Goal: Information Seeking & Learning: Learn about a topic

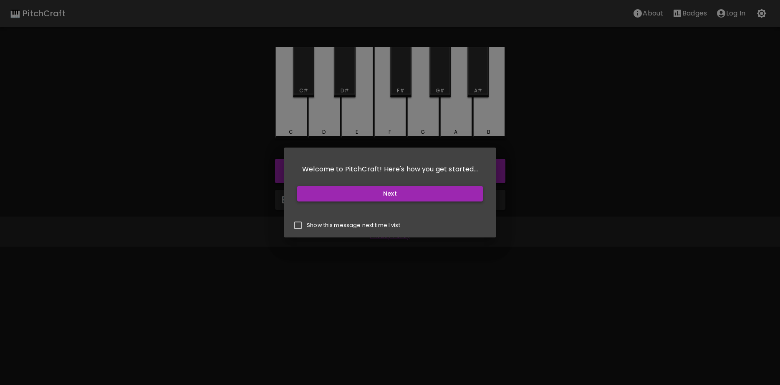
click at [462, 199] on button "Next" at bounding box center [390, 193] width 186 height 15
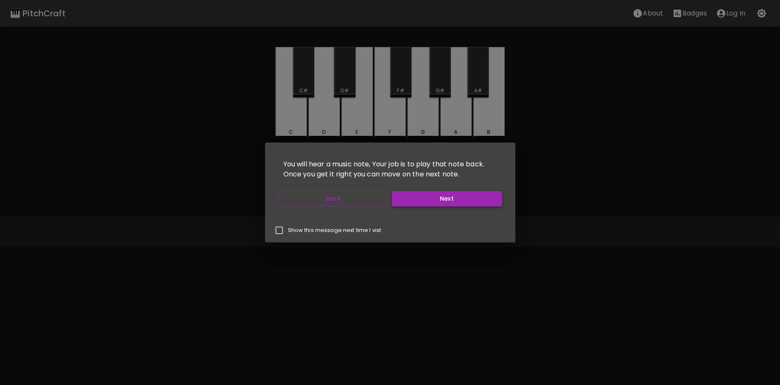
click at [419, 201] on button "Next" at bounding box center [447, 198] width 110 height 15
click at [419, 201] on button "Start Playing" at bounding box center [447, 198] width 110 height 15
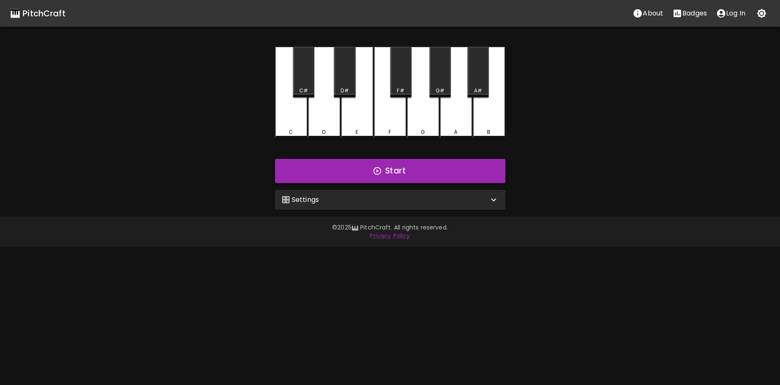
click at [387, 165] on button "Start" at bounding box center [390, 171] width 230 height 24
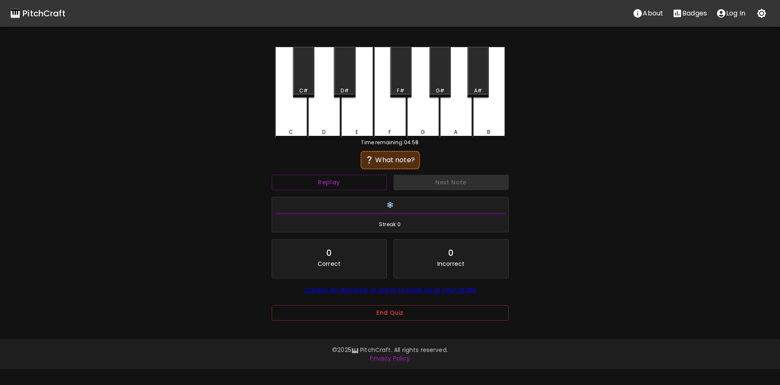
click at [465, 123] on div "A" at bounding box center [456, 93] width 33 height 92
click at [463, 183] on div "Next Note" at bounding box center [451, 182] width 122 height 22
click at [474, 75] on div "A#" at bounding box center [478, 72] width 21 height 51
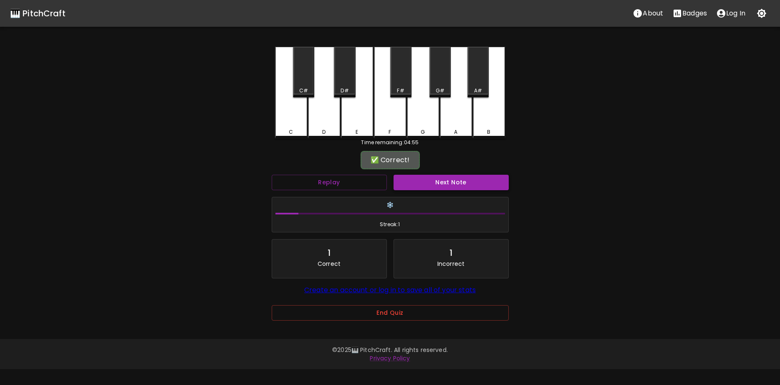
click at [450, 180] on button "Next Note" at bounding box center [451, 182] width 115 height 15
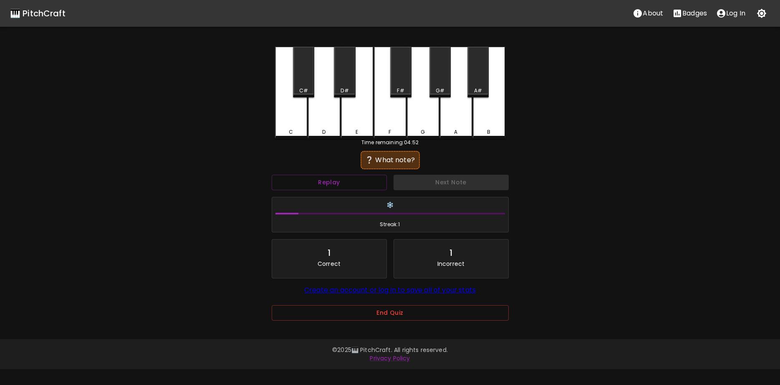
click at [348, 115] on div "E" at bounding box center [357, 93] width 33 height 92
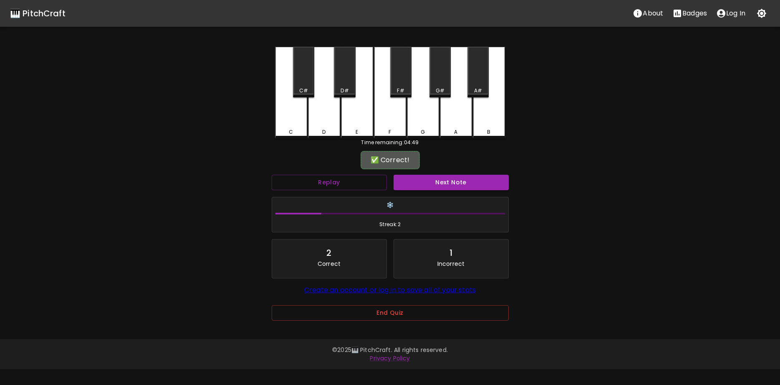
click at [431, 190] on div "Next Note" at bounding box center [451, 182] width 122 height 22
click at [428, 185] on button "Next Note" at bounding box center [451, 182] width 115 height 15
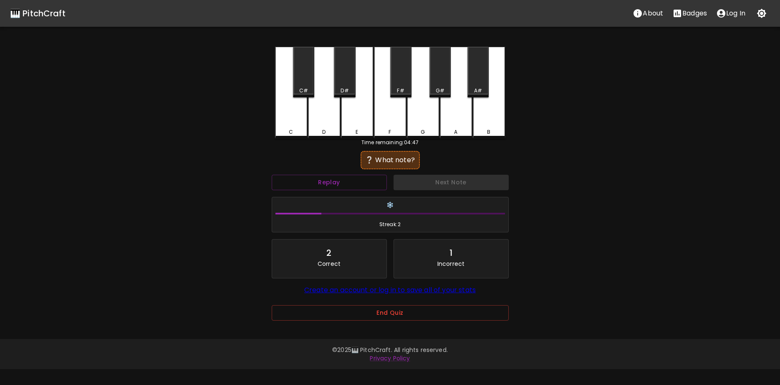
click at [454, 100] on div "A" at bounding box center [456, 93] width 33 height 92
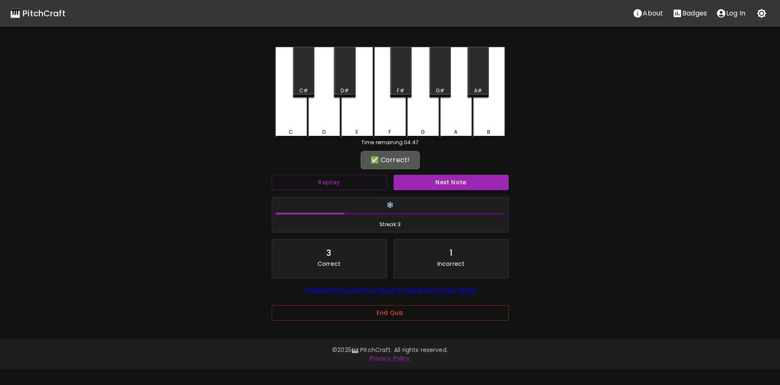
click at [428, 180] on button "Next Note" at bounding box center [451, 182] width 115 height 15
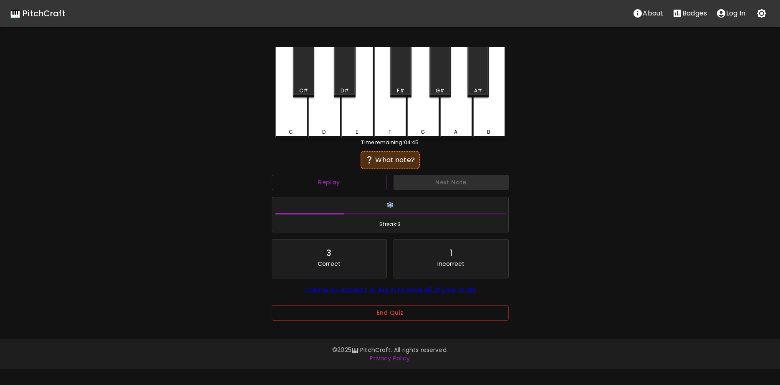
click at [294, 137] on div "C" at bounding box center [291, 93] width 33 height 92
click at [309, 73] on div "C#" at bounding box center [303, 72] width 21 height 51
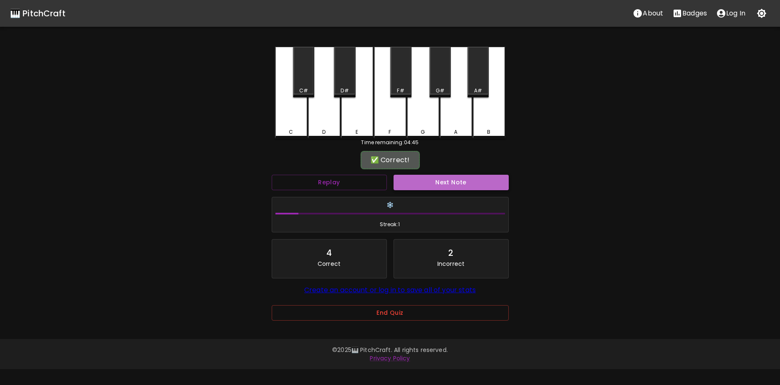
click at [408, 187] on button "Next Note" at bounding box center [451, 182] width 115 height 15
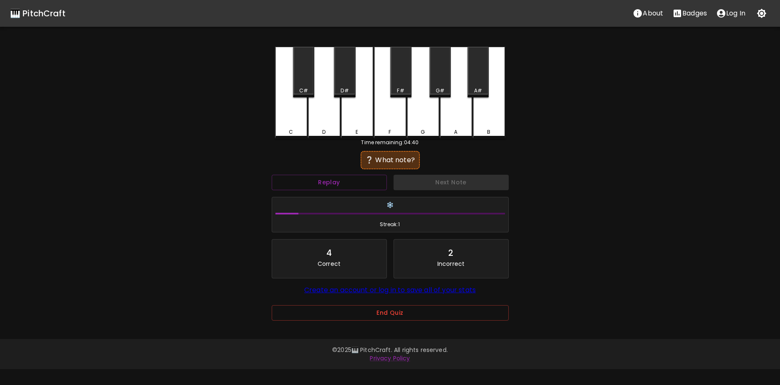
click at [395, 90] on div "F#" at bounding box center [401, 91] width 20 height 8
click at [417, 105] on div "G" at bounding box center [423, 93] width 33 height 92
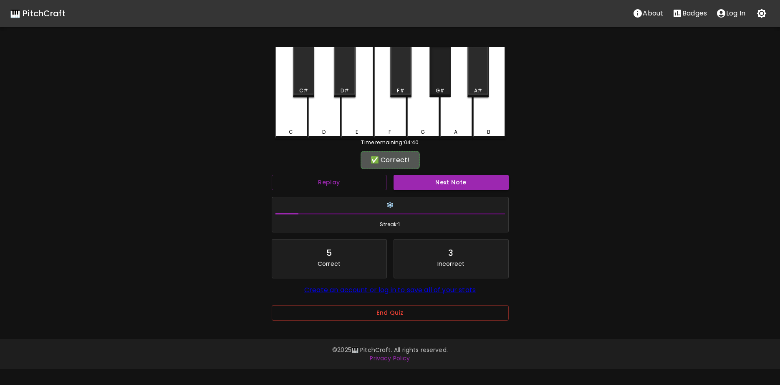
click at [446, 77] on div "G#" at bounding box center [440, 72] width 21 height 51
click at [415, 185] on button "Next Note" at bounding box center [451, 182] width 115 height 15
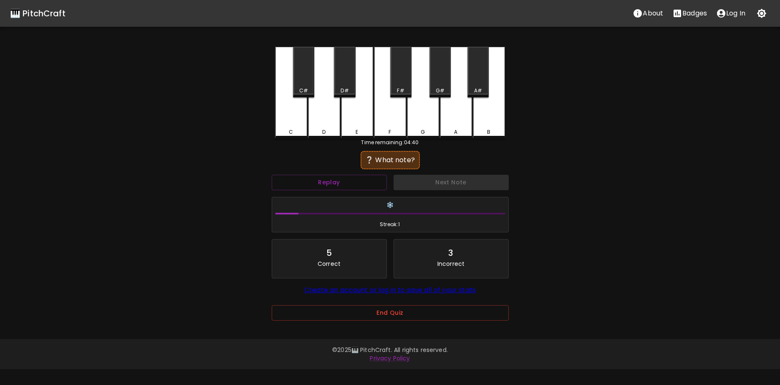
click at [472, 82] on div "A#" at bounding box center [478, 72] width 21 height 51
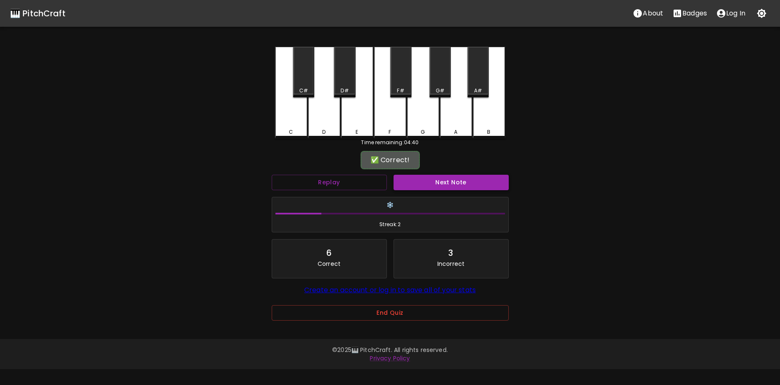
click at [451, 178] on button "Next Note" at bounding box center [451, 182] width 115 height 15
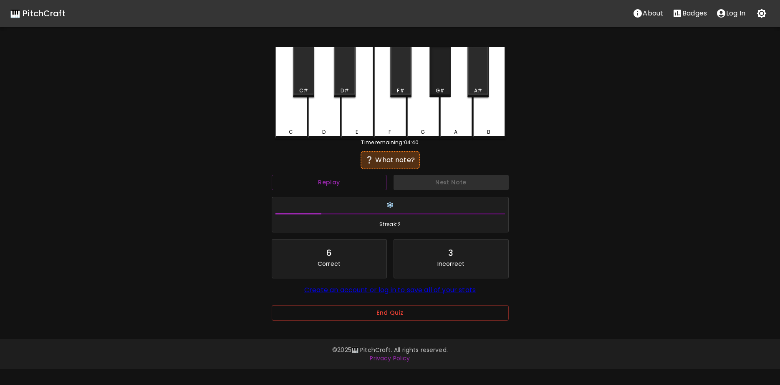
click at [441, 86] on div "G#" at bounding box center [440, 72] width 21 height 51
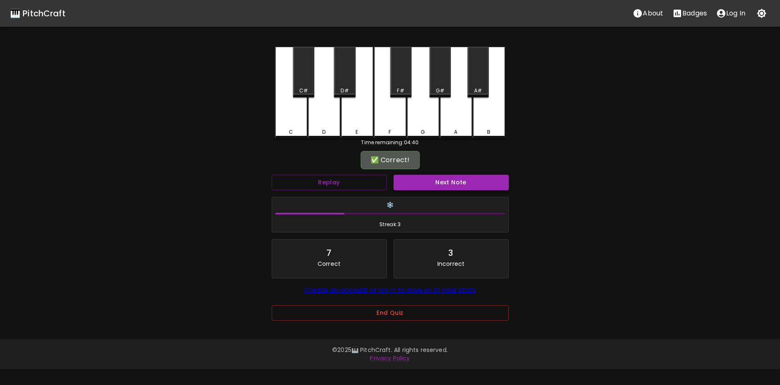
click at [438, 183] on button "Next Note" at bounding box center [451, 182] width 115 height 15
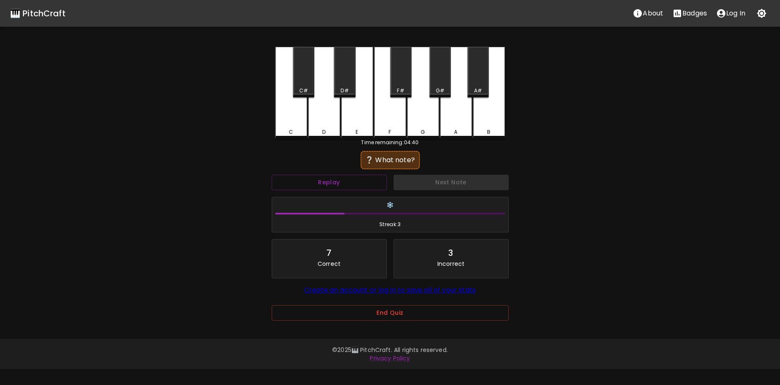
click at [327, 98] on div "D" at bounding box center [324, 93] width 33 height 92
click at [352, 107] on div "E" at bounding box center [357, 93] width 33 height 92
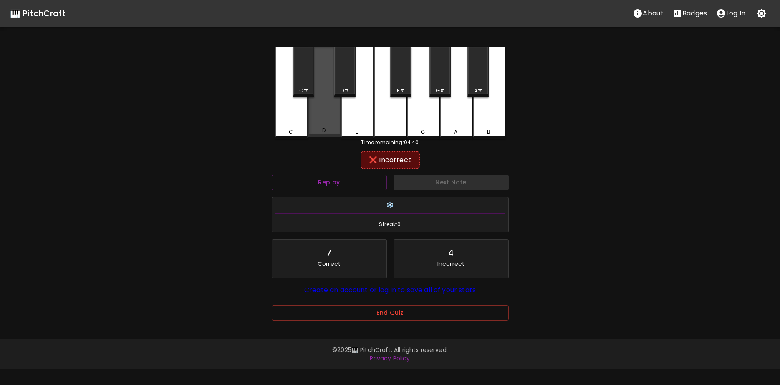
click at [327, 117] on div "D" at bounding box center [324, 92] width 33 height 90
click at [302, 81] on div "C#" at bounding box center [303, 72] width 21 height 51
click at [295, 120] on div "C" at bounding box center [291, 93] width 33 height 92
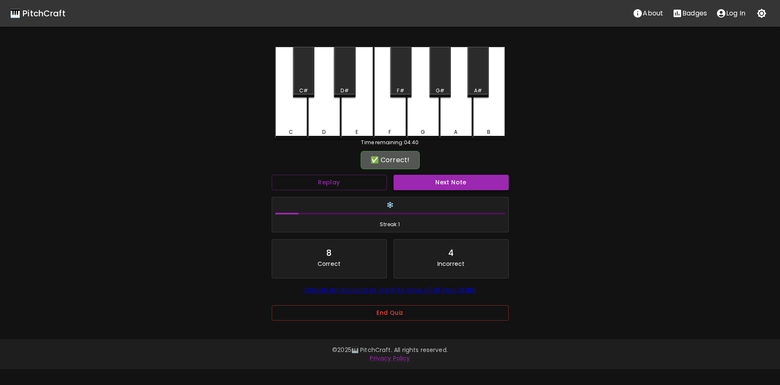
click at [413, 181] on button "Next Note" at bounding box center [451, 182] width 115 height 15
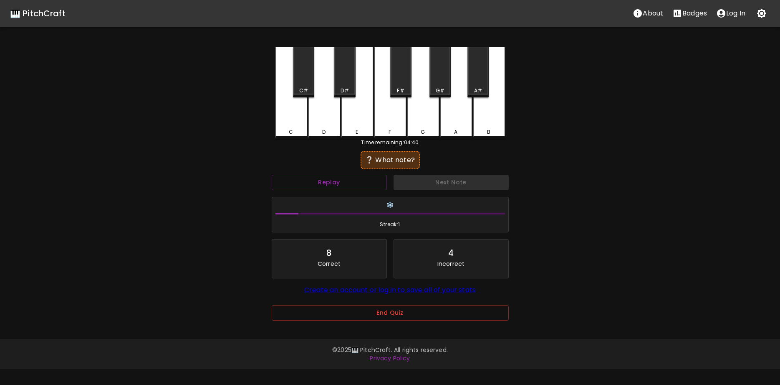
click at [311, 128] on div "D" at bounding box center [324, 93] width 33 height 92
click at [360, 127] on div "E" at bounding box center [357, 93] width 33 height 92
click at [342, 85] on div "D#" at bounding box center [344, 72] width 21 height 51
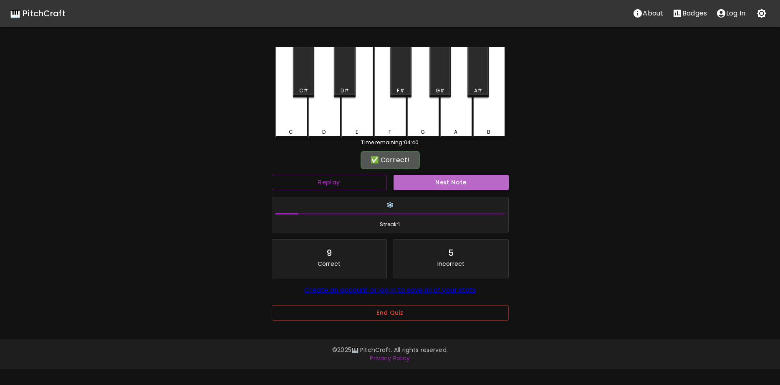
click at [403, 181] on button "Next Note" at bounding box center [451, 182] width 115 height 15
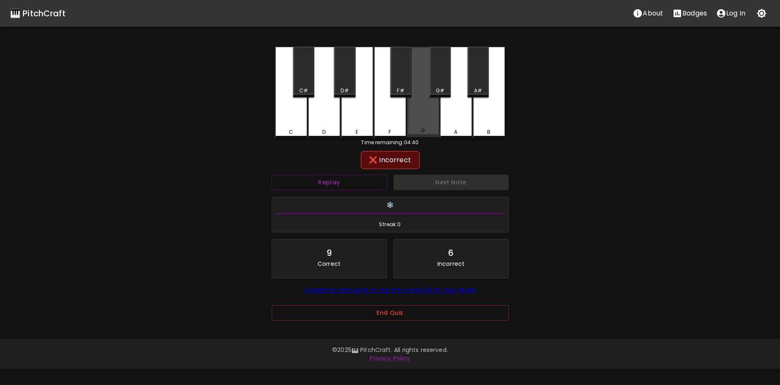
click at [410, 111] on div "G" at bounding box center [423, 92] width 33 height 90
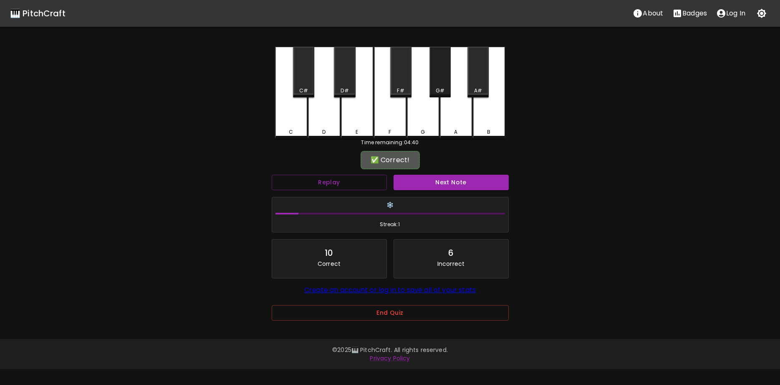
drag, startPoint x: 438, startPoint y: 67, endPoint x: 435, endPoint y: 102, distance: 34.9
click at [438, 67] on div "G#" at bounding box center [440, 72] width 21 height 51
click at [414, 177] on button "Next Note" at bounding box center [451, 182] width 115 height 15
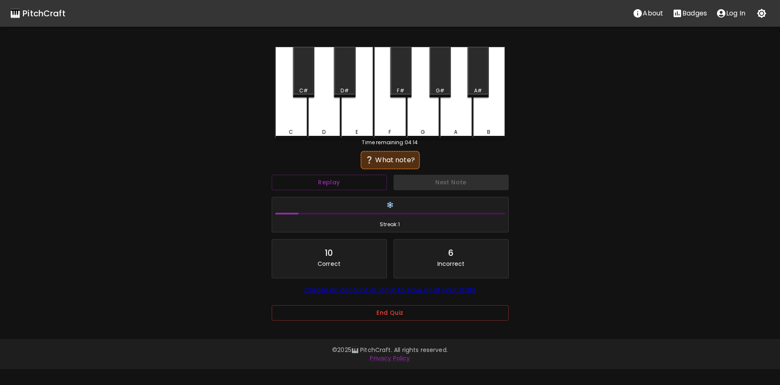
click at [479, 73] on div "A#" at bounding box center [478, 72] width 21 height 51
click at [481, 114] on div "B" at bounding box center [489, 93] width 33 height 92
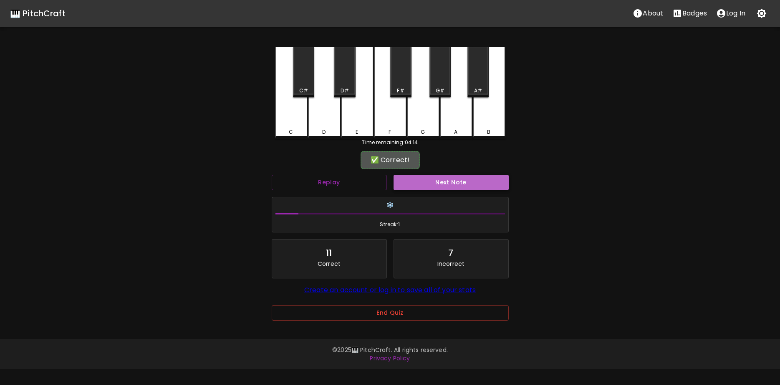
click at [417, 185] on button "Next Note" at bounding box center [451, 182] width 115 height 15
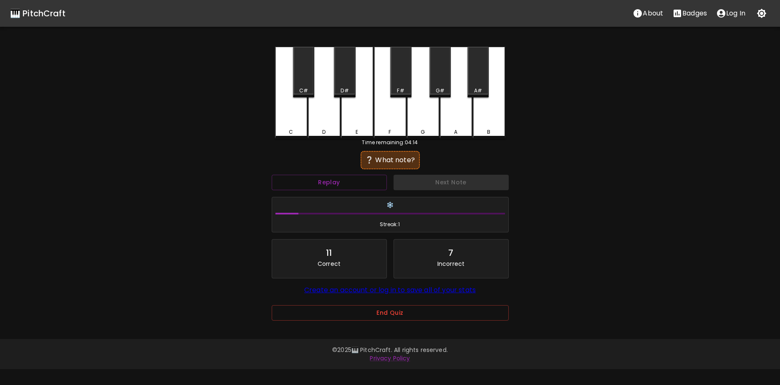
click at [395, 112] on div "F" at bounding box center [390, 93] width 33 height 92
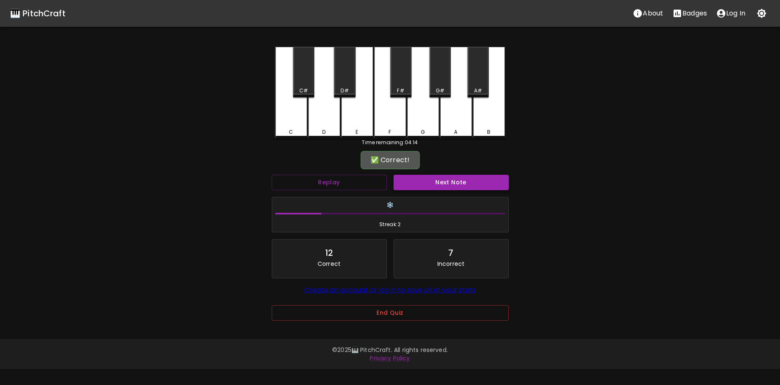
click at [423, 182] on button "Next Note" at bounding box center [451, 182] width 115 height 15
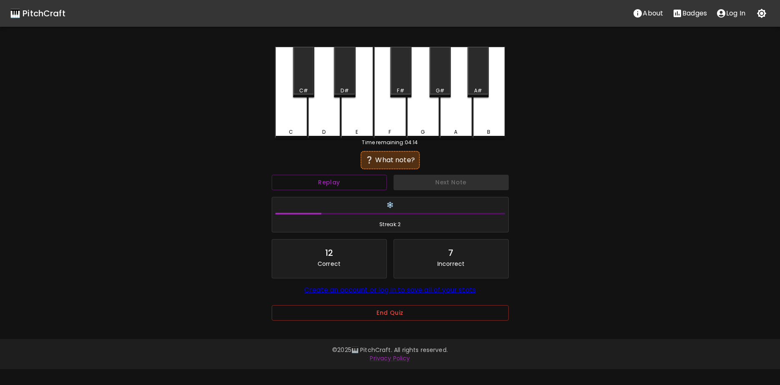
click at [440, 78] on div "G#" at bounding box center [440, 72] width 21 height 51
click at [455, 103] on div "A" at bounding box center [456, 93] width 33 height 92
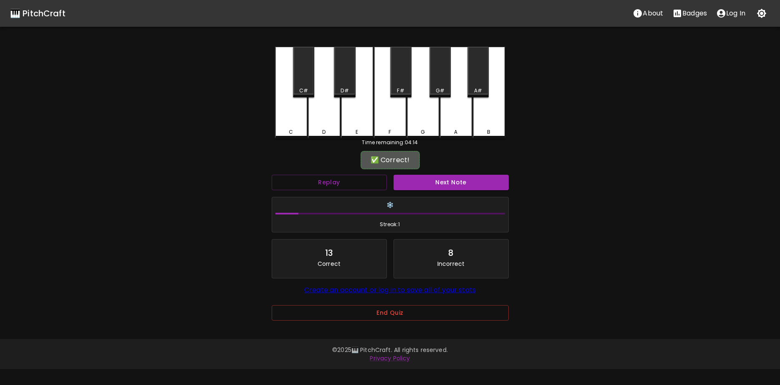
click at [437, 190] on div "Next Note" at bounding box center [451, 182] width 122 height 22
click at [426, 180] on button "Next Note" at bounding box center [451, 182] width 115 height 15
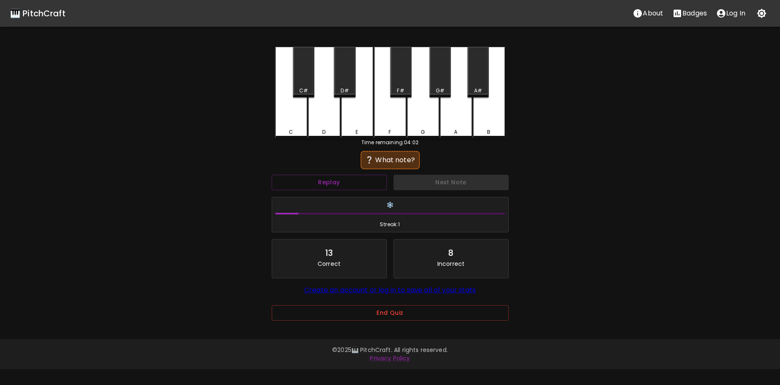
click at [345, 71] on div "D#" at bounding box center [344, 72] width 21 height 51
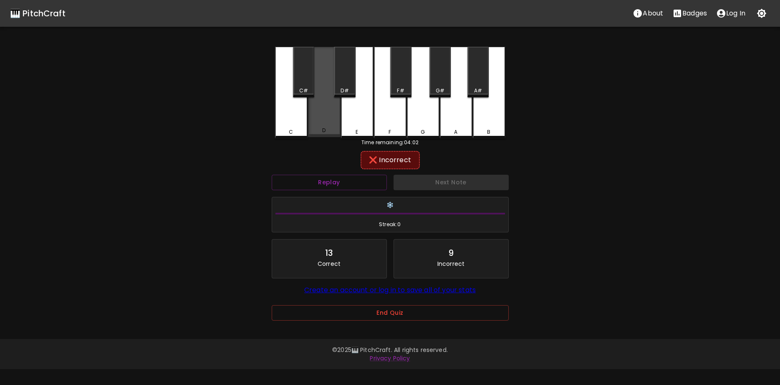
click at [328, 108] on div "D" at bounding box center [324, 92] width 33 height 90
click at [307, 82] on div "C#" at bounding box center [303, 72] width 21 height 51
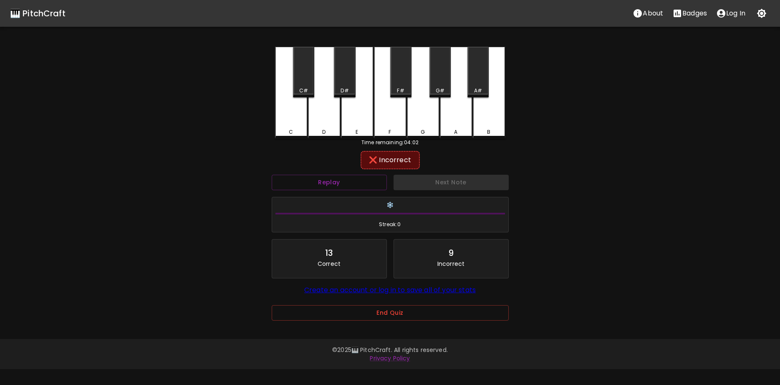
click at [289, 148] on div "C C# D D# E F F# G G# A A# B Time remaining: 04:02 ❌ Incorrect Replay Next Note…" at bounding box center [390, 189] width 251 height 285
click at [301, 129] on div "C" at bounding box center [291, 132] width 31 height 8
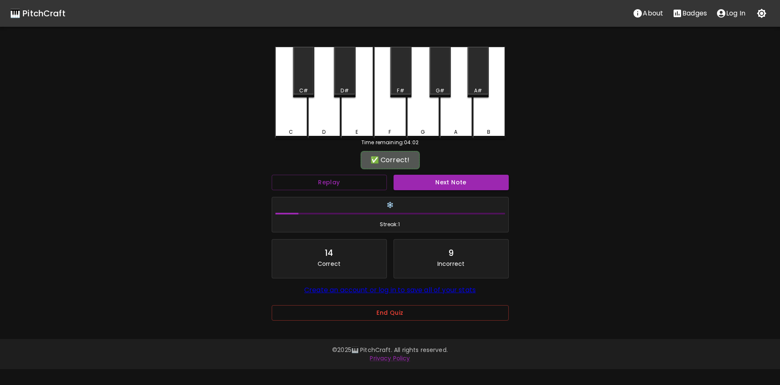
click at [301, 129] on div "C" at bounding box center [291, 132] width 31 height 8
click at [301, 129] on div "C" at bounding box center [291, 131] width 31 height 8
click at [337, 127] on div "D" at bounding box center [324, 92] width 33 height 90
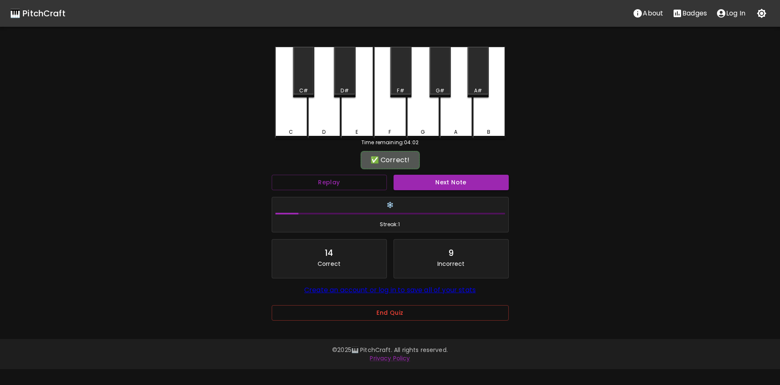
click at [368, 130] on div "E" at bounding box center [357, 132] width 31 height 8
drag, startPoint x: 368, startPoint y: 130, endPoint x: 422, endPoint y: 127, distance: 54.0
click at [382, 132] on div "C C# D D# E F F# G G# A A# B" at bounding box center [390, 93] width 230 height 92
click at [423, 126] on div "G" at bounding box center [423, 92] width 33 height 90
drag, startPoint x: 423, startPoint y: 127, endPoint x: 476, endPoint y: 132, distance: 52.9
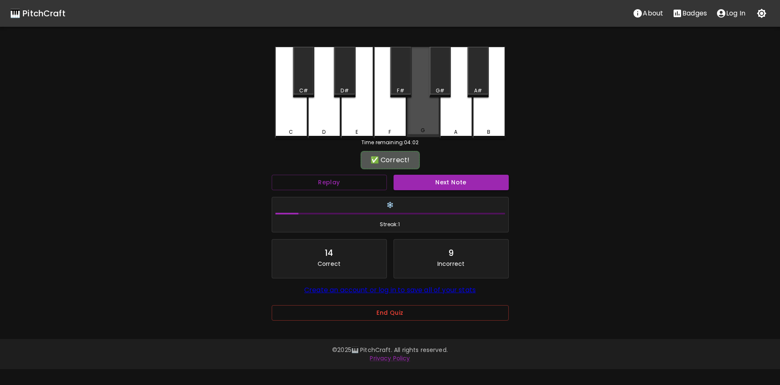
click at [431, 129] on div "G" at bounding box center [423, 92] width 33 height 90
click at [493, 125] on div "B" at bounding box center [489, 93] width 33 height 92
click at [429, 132] on div "G" at bounding box center [423, 131] width 31 height 8
click at [377, 119] on div "F" at bounding box center [390, 93] width 33 height 92
click at [343, 113] on div "E" at bounding box center [357, 93] width 33 height 92
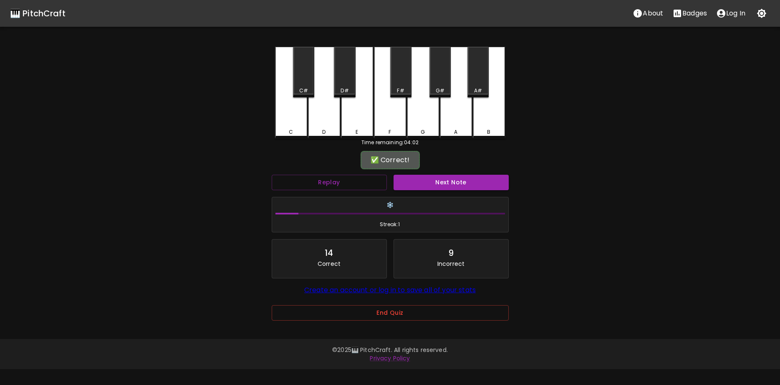
click at [323, 116] on div "D" at bounding box center [324, 93] width 33 height 92
click at [303, 116] on div "C" at bounding box center [291, 93] width 33 height 92
drag, startPoint x: 333, startPoint y: 118, endPoint x: 384, endPoint y: 122, distance: 50.6
click at [334, 119] on div "D" at bounding box center [324, 93] width 33 height 92
click at [393, 122] on div "F" at bounding box center [390, 93] width 33 height 92
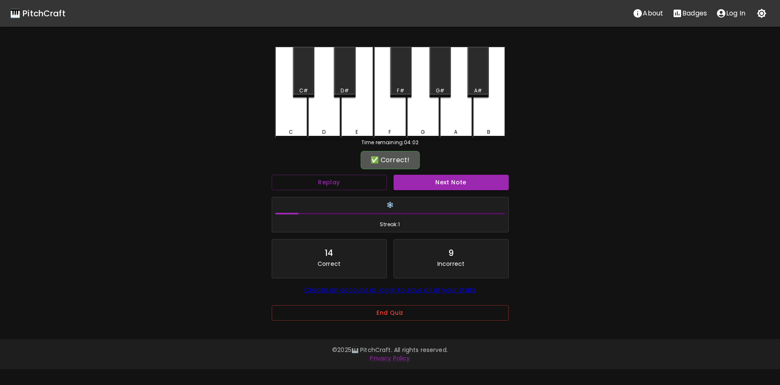
click at [411, 132] on div "C C# D D# E F F# G G# A A# B" at bounding box center [390, 93] width 230 height 92
click at [441, 140] on div "C C# D D# E F F# G G# A A# B Time remaining: 04:02 ✅ Correct! Replay Next Note …" at bounding box center [390, 189] width 251 height 285
click at [456, 136] on div "A" at bounding box center [456, 93] width 33 height 92
